Goal: Information Seeking & Learning: Find specific fact

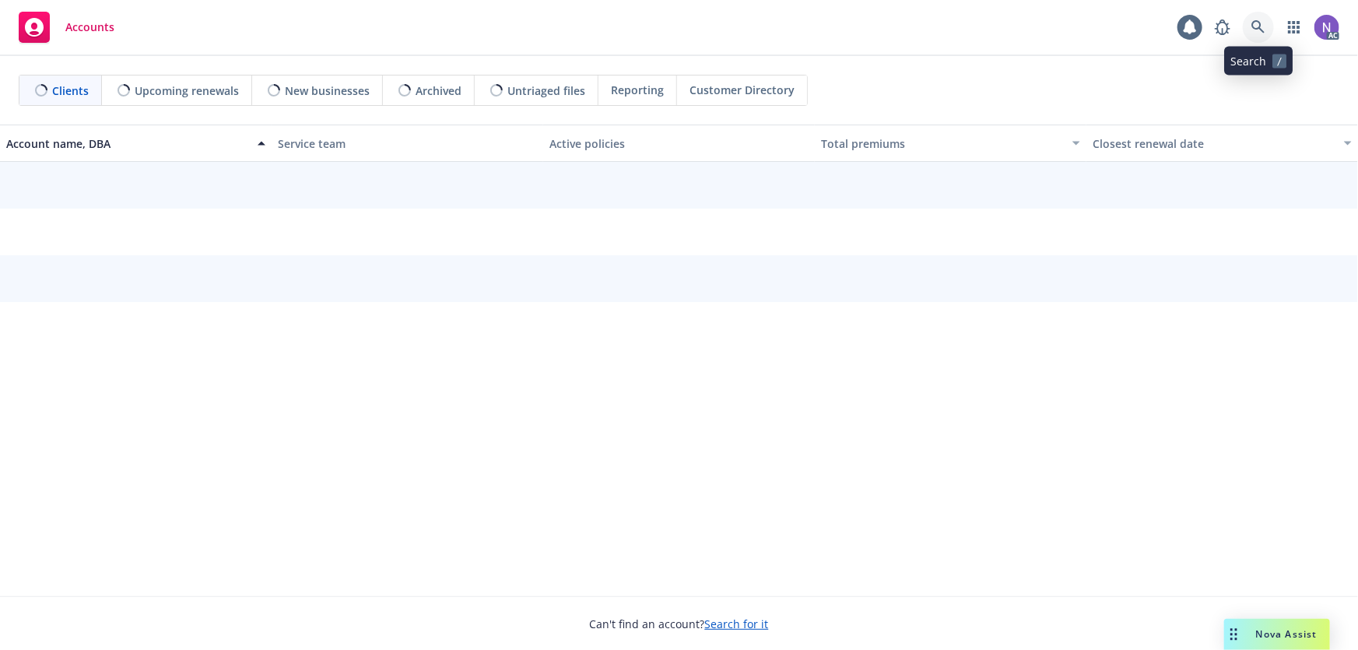
click at [1263, 19] on link at bounding box center [1257, 27] width 31 height 31
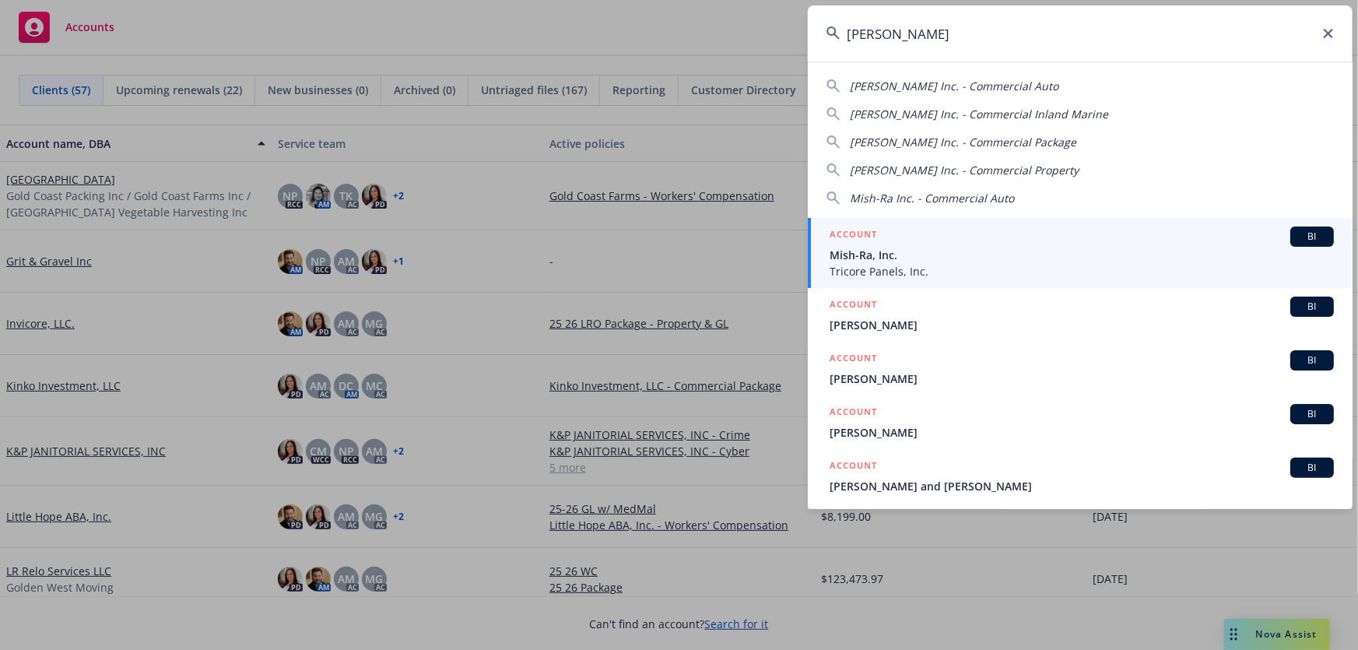
type input "[PERSON_NAME]"
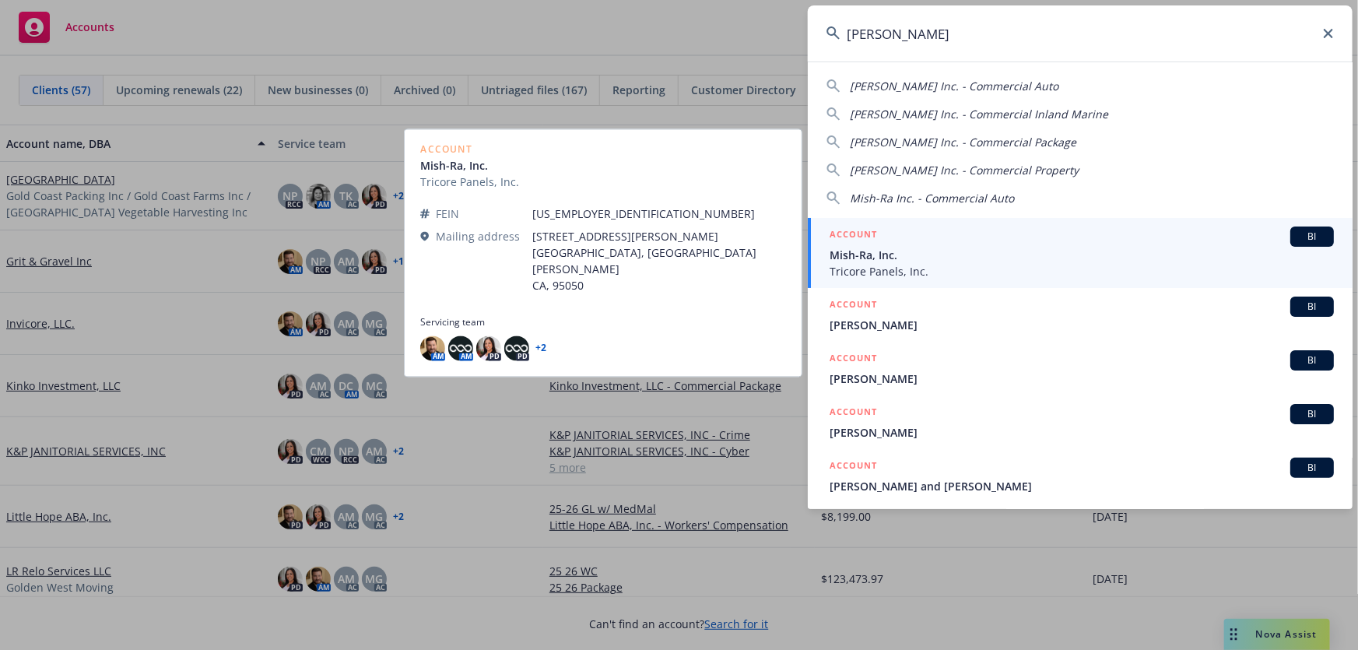
click at [867, 264] on span "Tricore Panels, Inc." at bounding box center [1081, 271] width 504 height 16
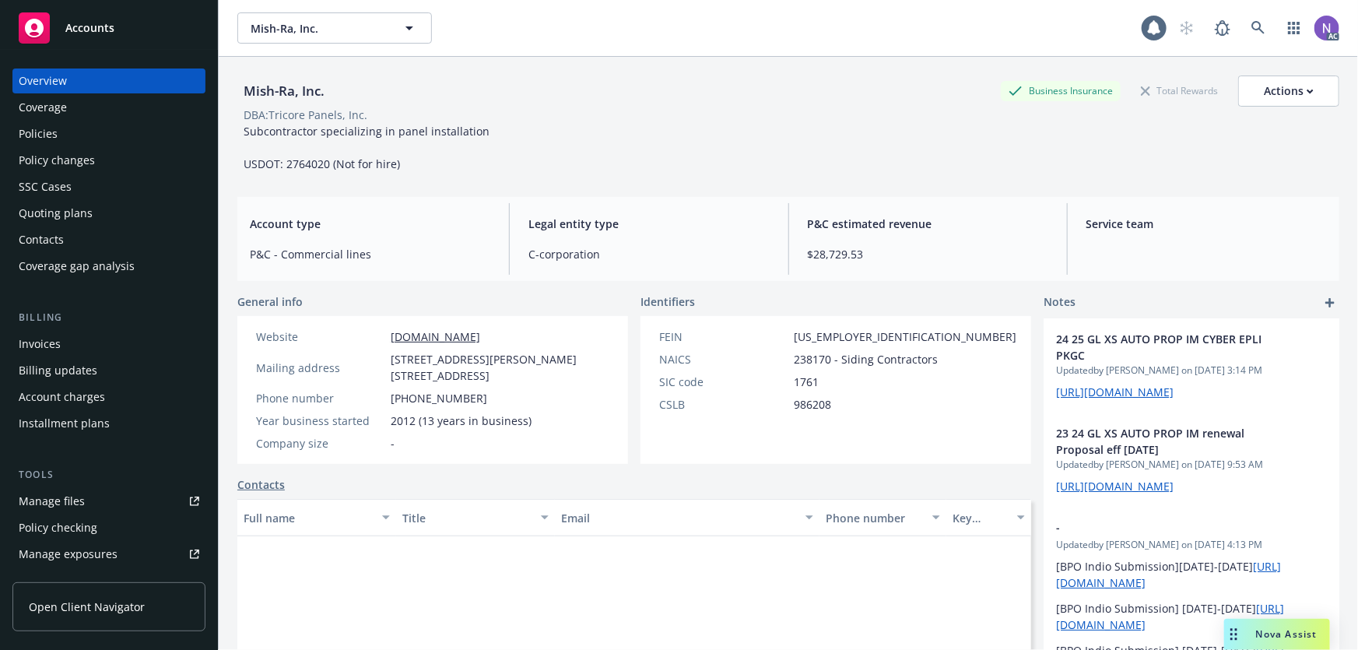
click at [75, 129] on div "Policies" at bounding box center [109, 133] width 180 height 25
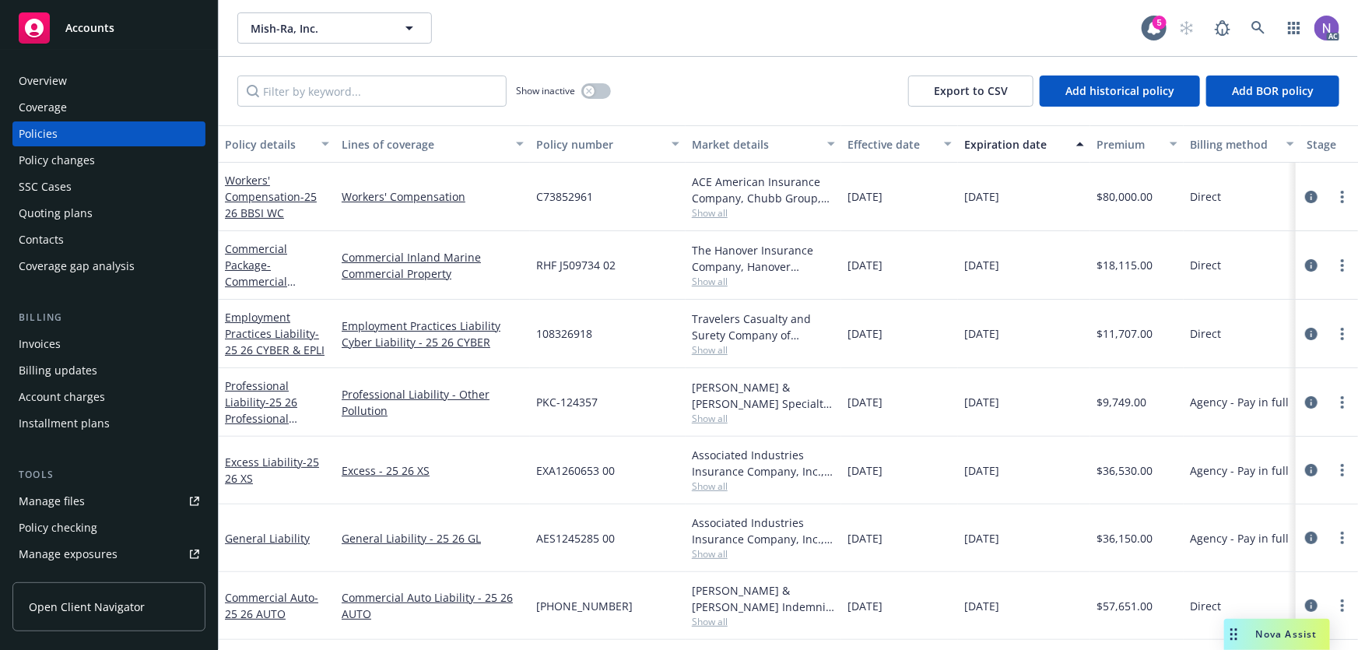
click at [707, 620] on span "Show all" at bounding box center [763, 621] width 143 height 13
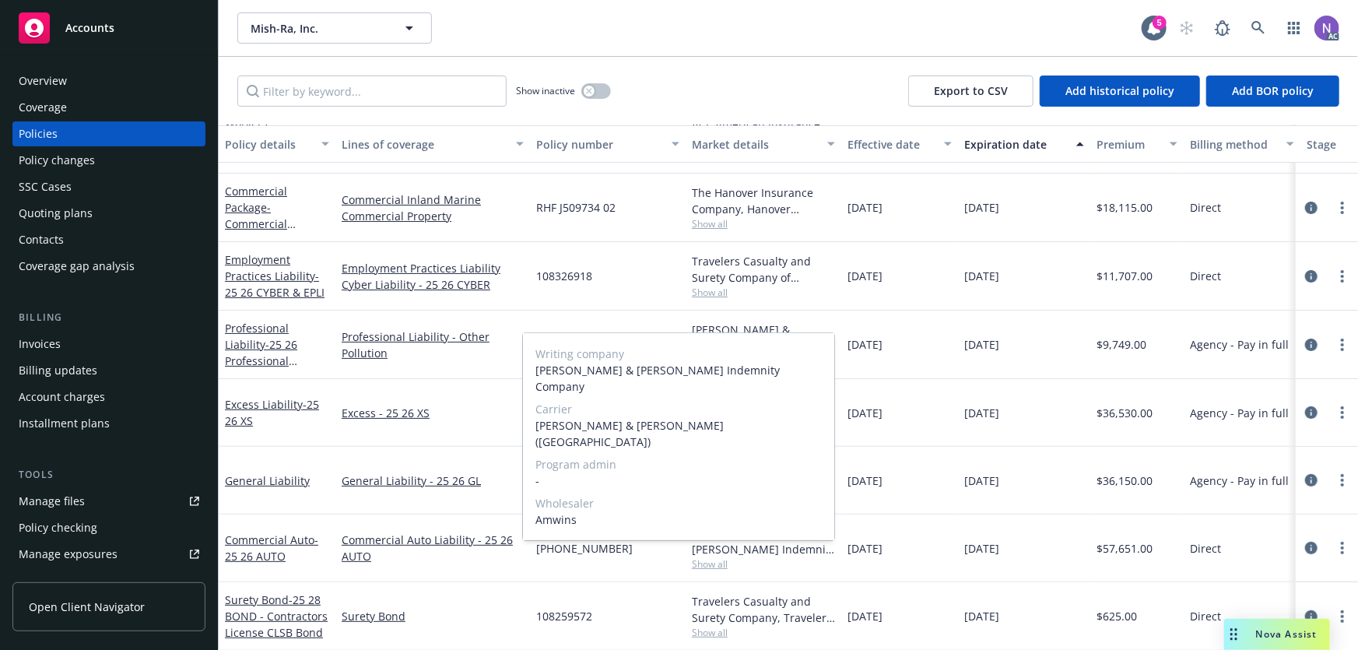
scroll to position [67, 0]
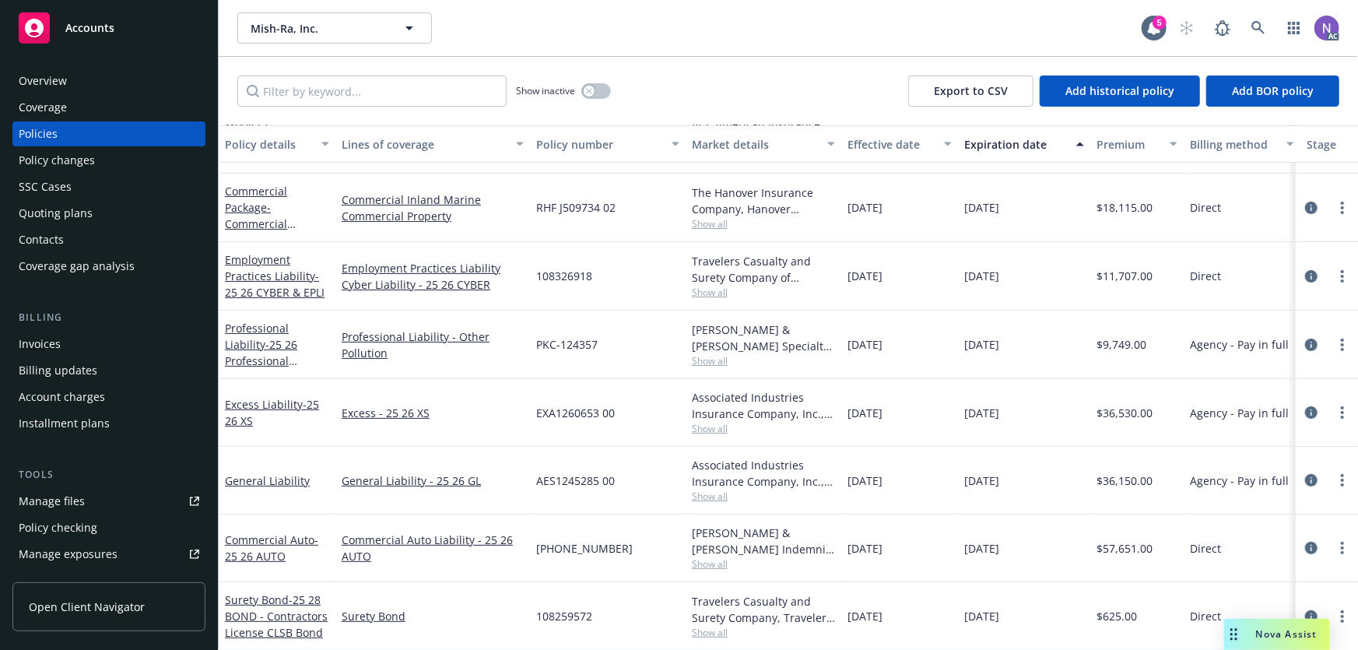
click at [906, 547] on div "[DATE]" at bounding box center [899, 548] width 117 height 68
click at [1305, 541] on icon "circleInformation" at bounding box center [1311, 547] width 12 height 12
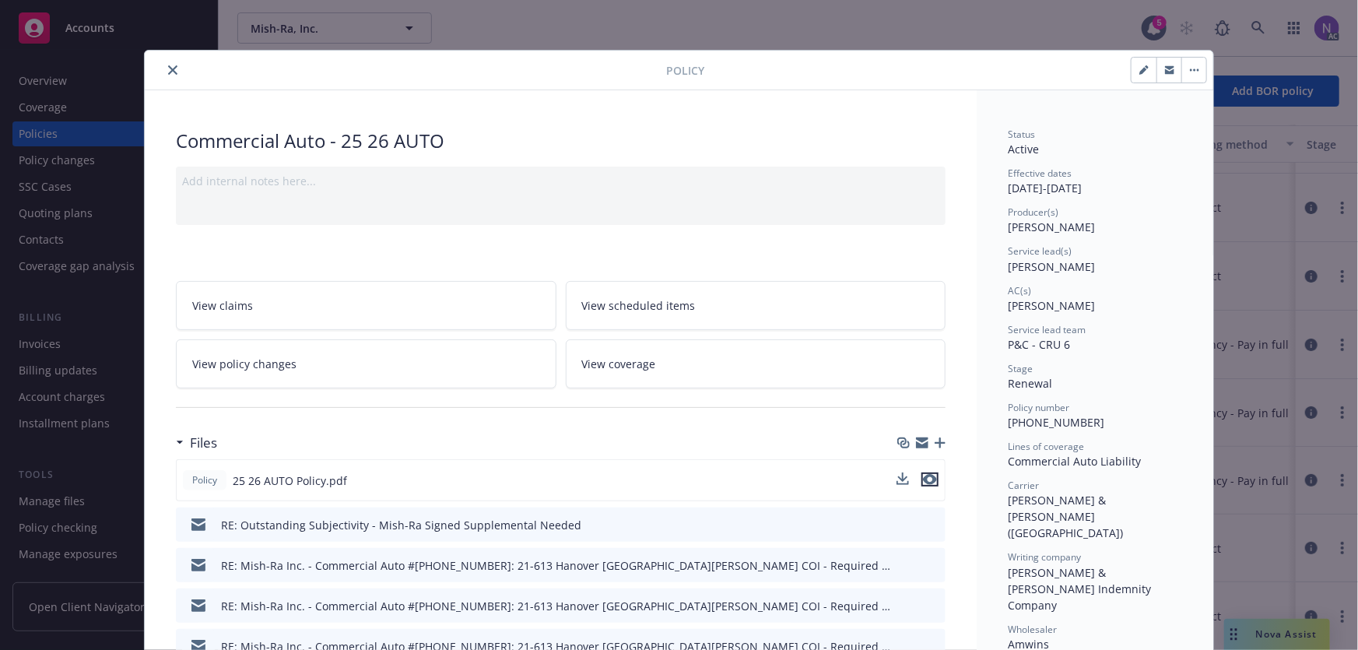
click at [930, 478] on icon "preview file" at bounding box center [930, 479] width 14 height 11
